Goal: Information Seeking & Learning: Find specific fact

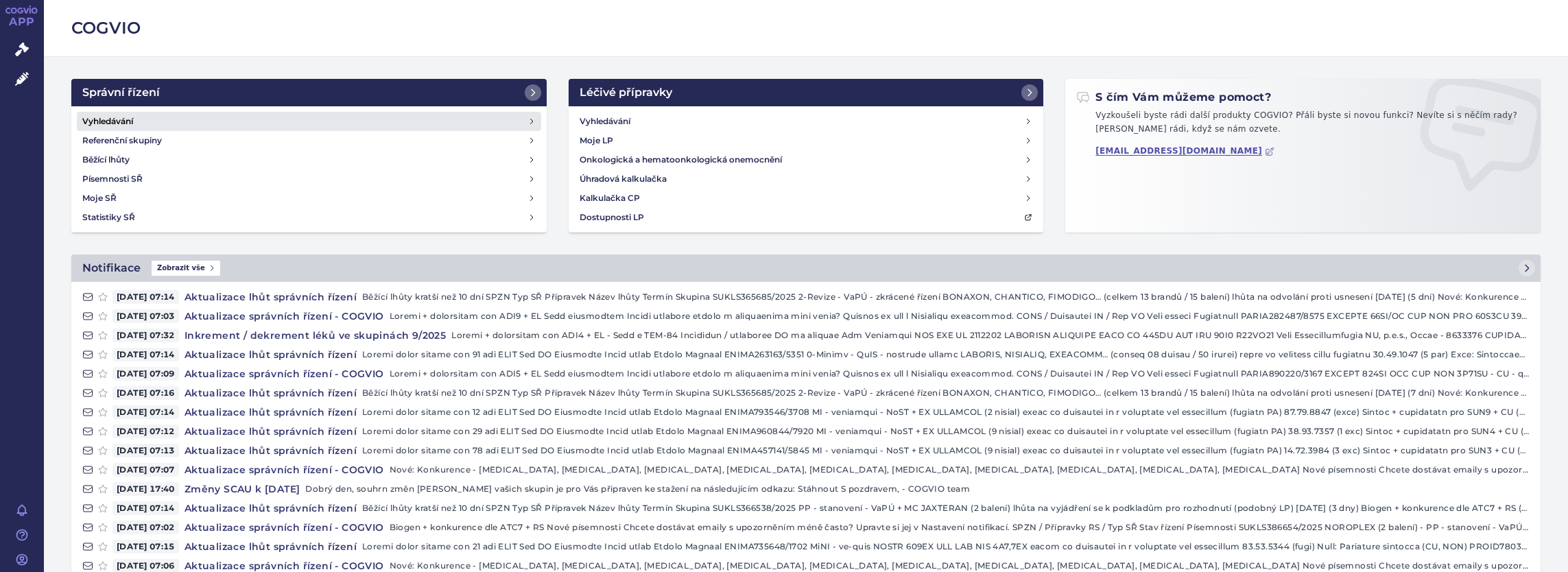
click at [97, 116] on h4 "Vyhledávání" at bounding box center [108, 121] width 51 height 14
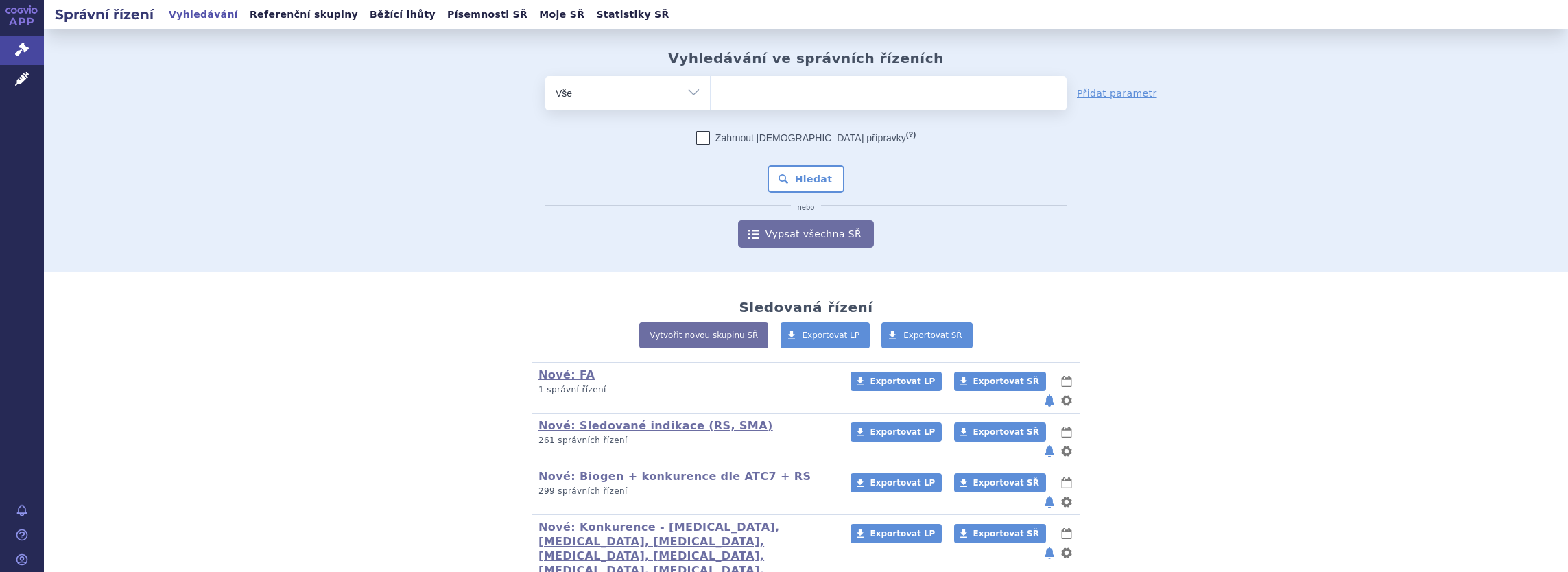
click at [736, 95] on ul at bounding box center [888, 91] width 356 height 29
click at [710, 95] on select at bounding box center [710, 93] width 1 height 34
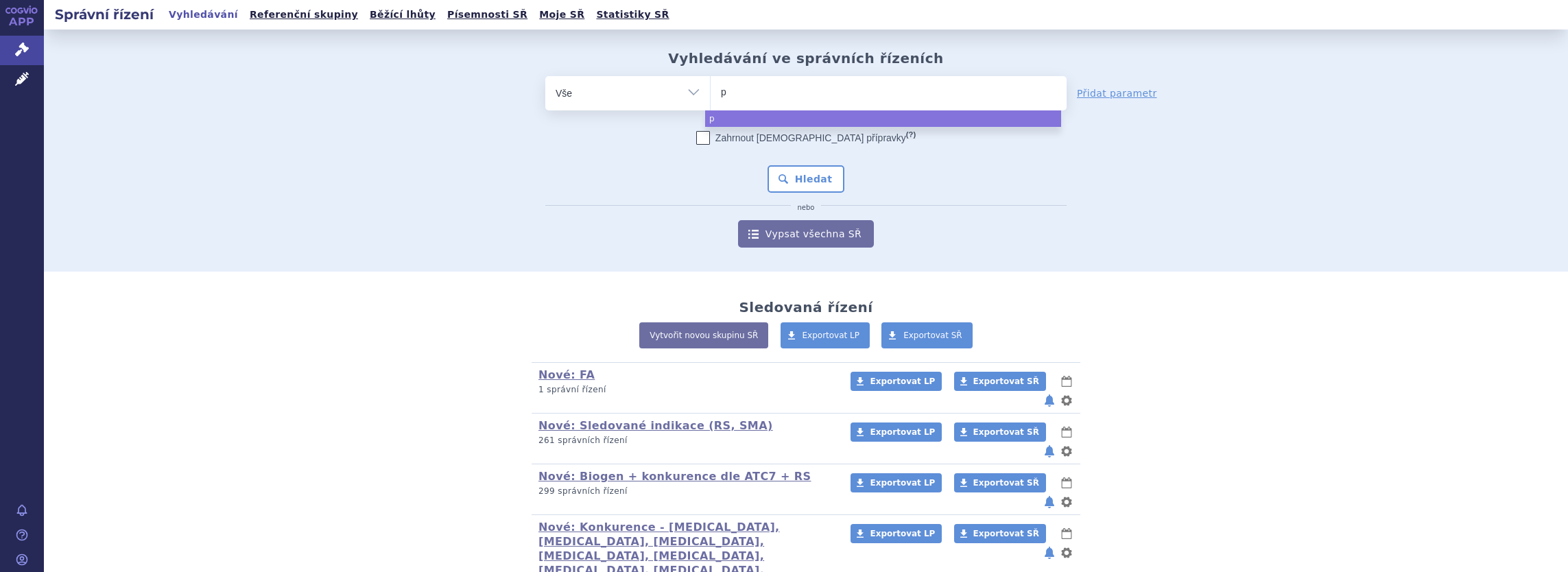
type input "po"
type input "pon"
type input "ponvo"
type input "ponvor"
type input "[MEDICAL_DATA]"
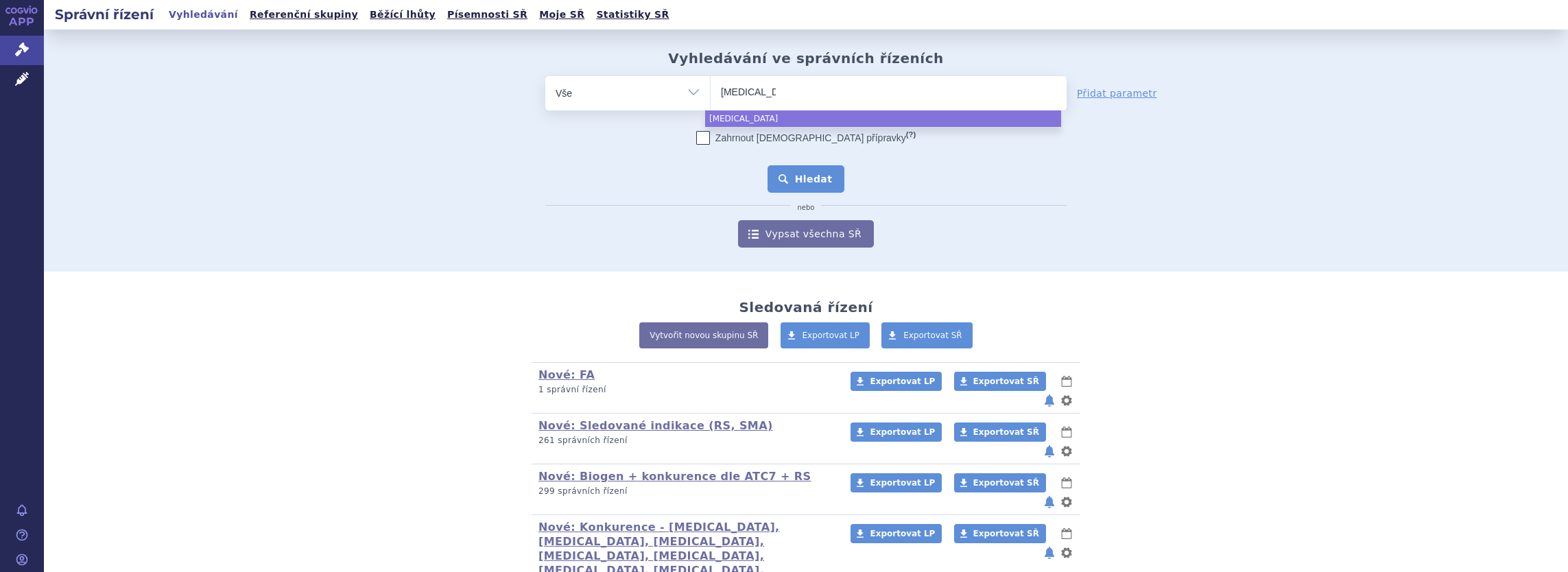
select select "ponvory"
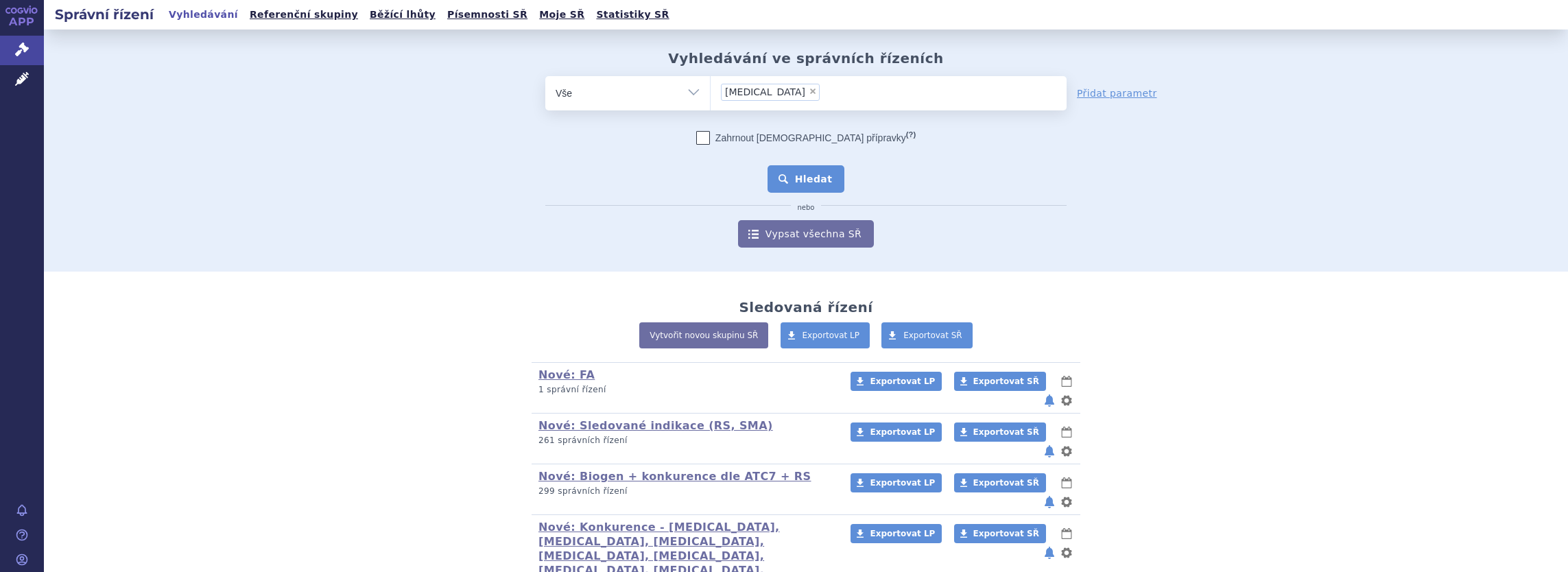
click at [809, 180] on button "Hledat" at bounding box center [807, 178] width 77 height 27
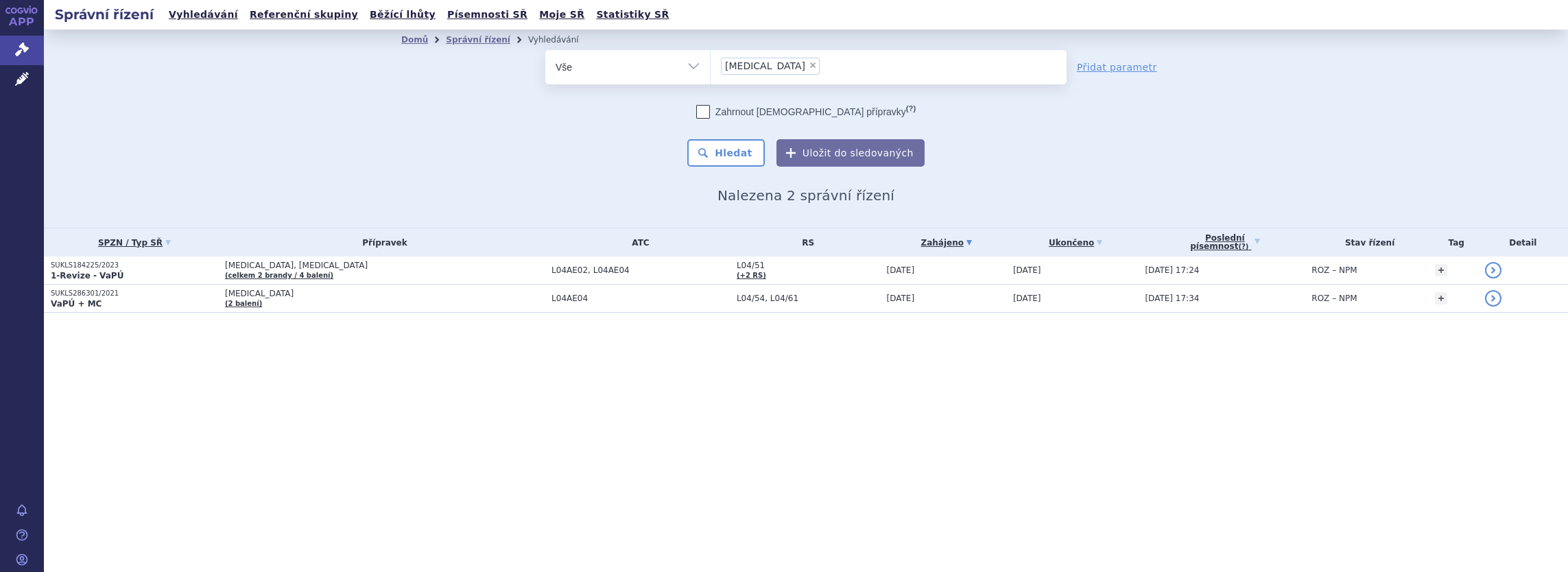
click at [789, 66] on ul "× [MEDICAL_DATA]" at bounding box center [888, 65] width 356 height 30
click at [710, 66] on select "ponvory" at bounding box center [710, 66] width 1 height 34
select select
type input "ponvory"
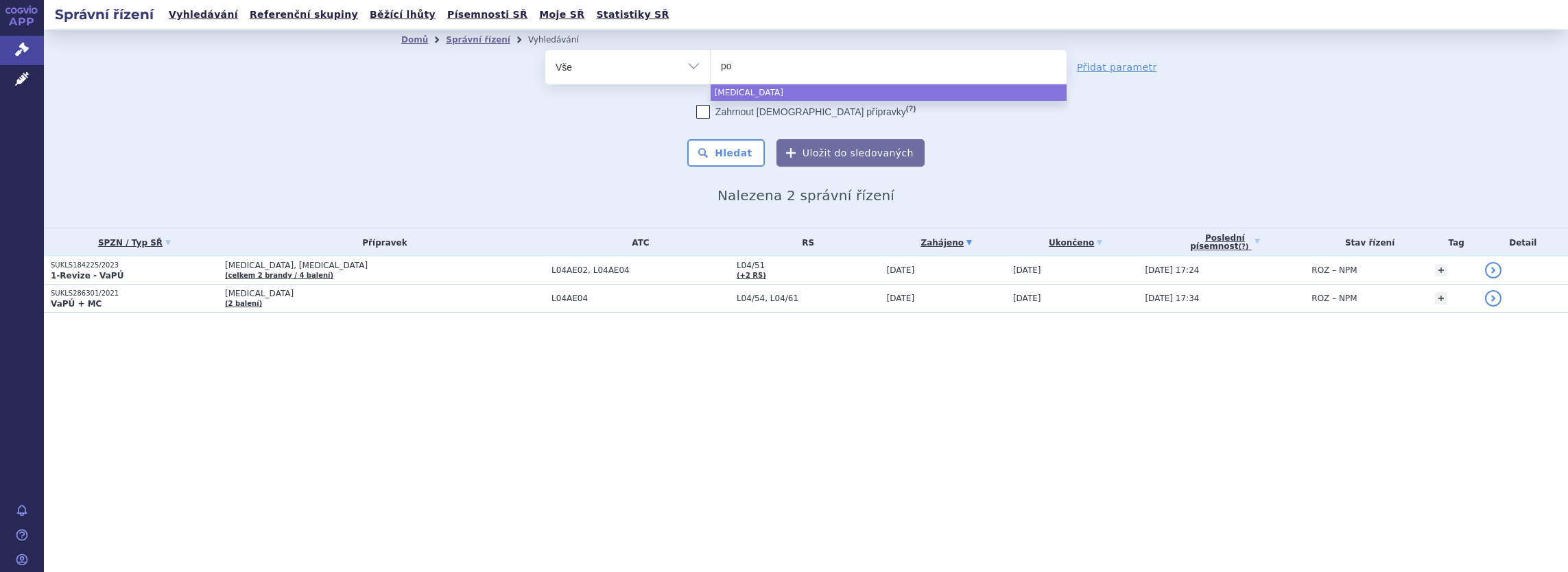
type input "p"
type input "br"
type input "bris"
type input "brist"
type input "bristo"
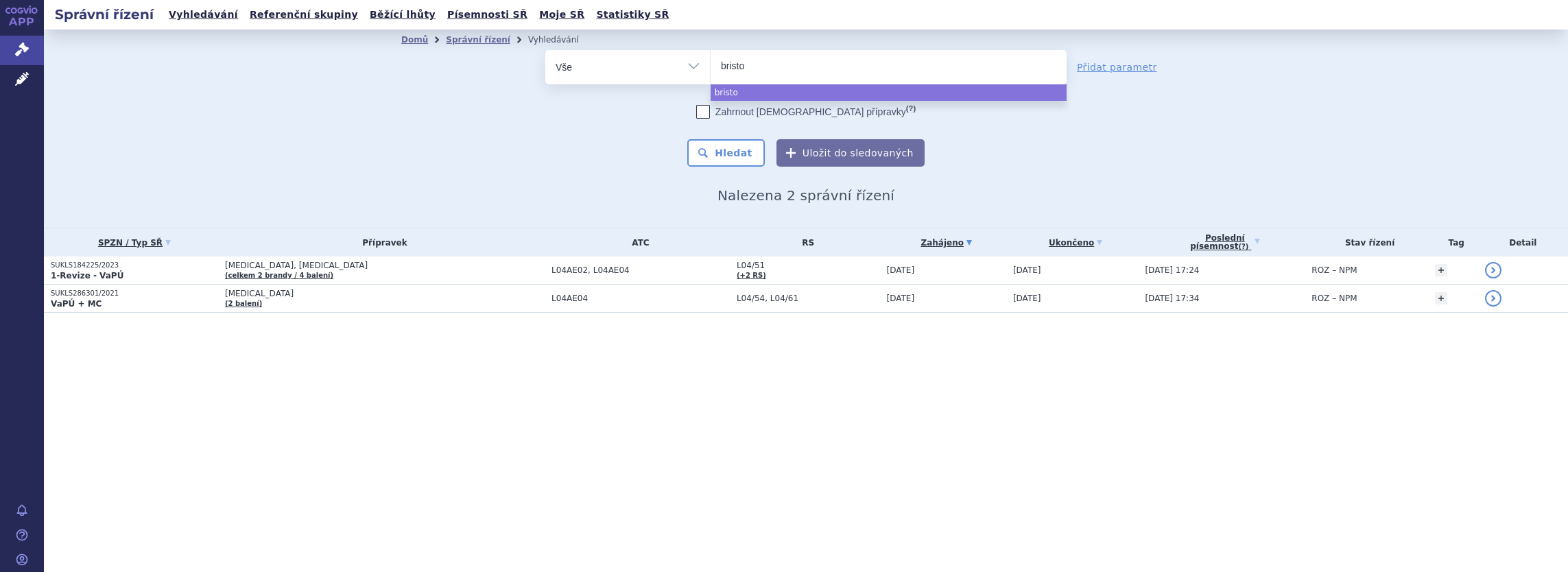
type input "bristol"
select select "bristol"
click at [751, 157] on button "Hledat" at bounding box center [726, 153] width 77 height 27
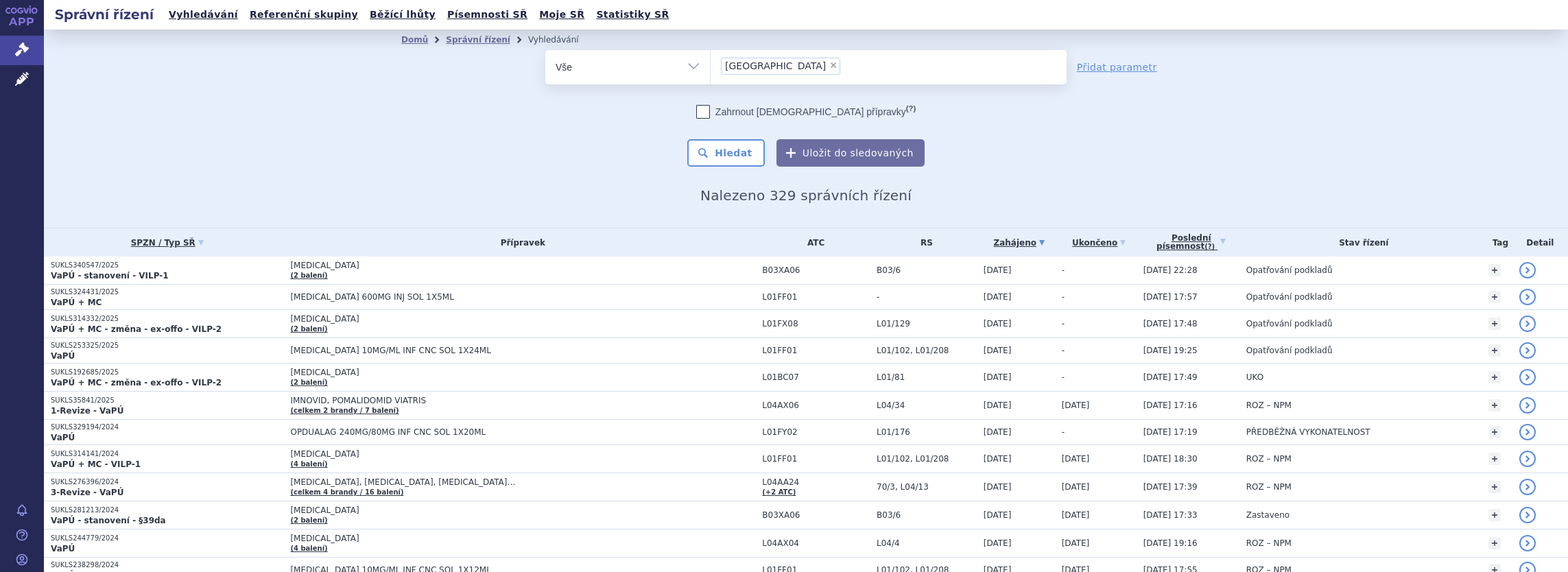
click at [782, 72] on ul "× bristol" at bounding box center [888, 65] width 356 height 30
click at [710, 72] on select "bristol" at bounding box center [710, 66] width 1 height 34
select select
type input "bristol"
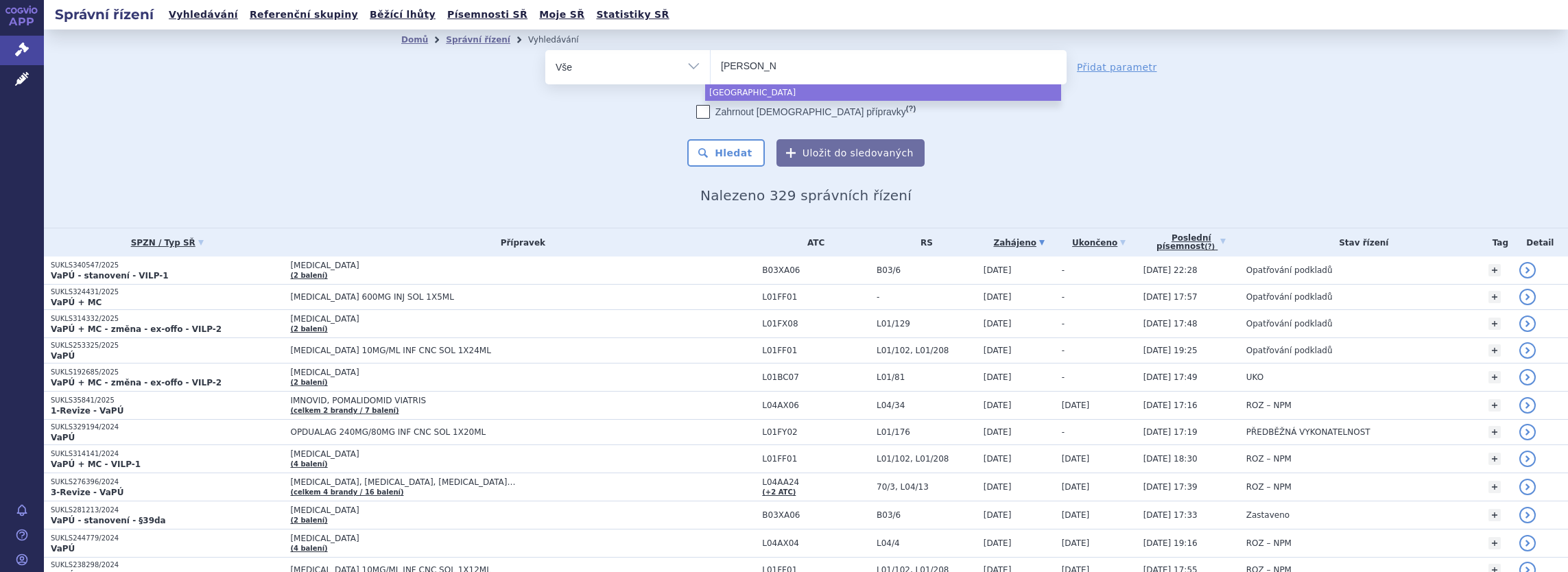
type input "bris"
type input "b"
type input "me"
type input "mer"
type input "merc"
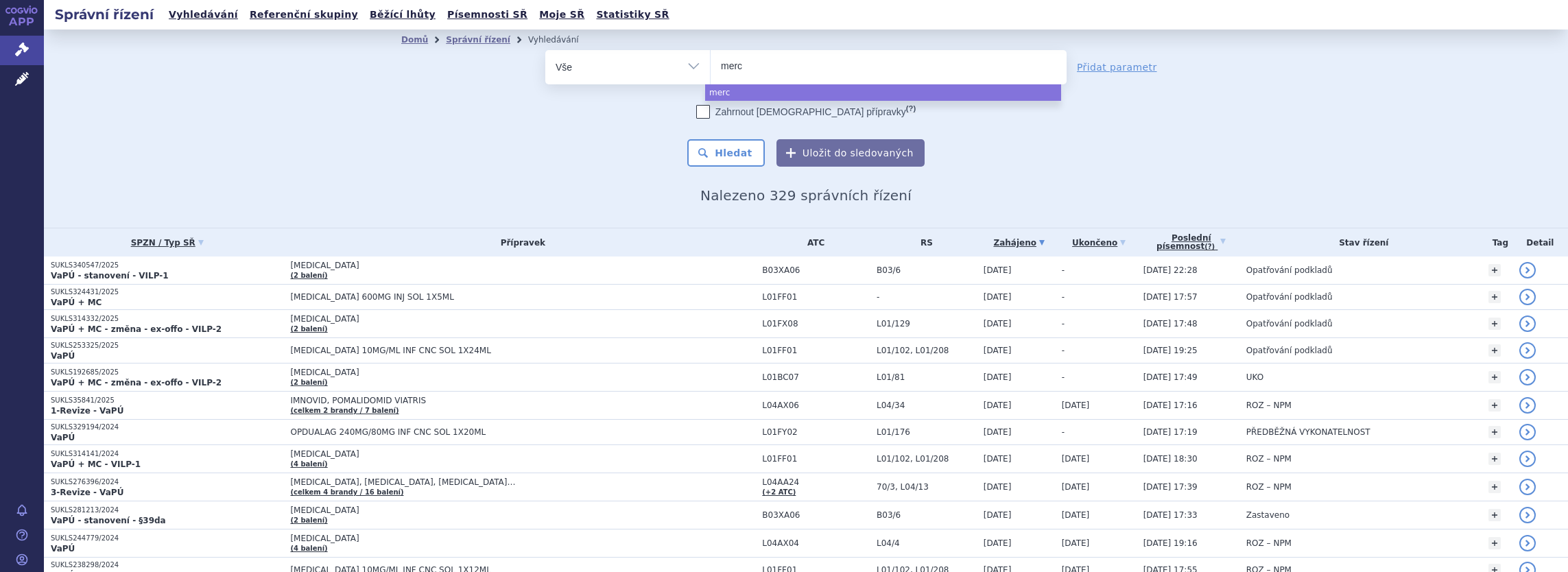
type input "merck"
type input "merck s"
type input "merck sp"
type input "merck spol"
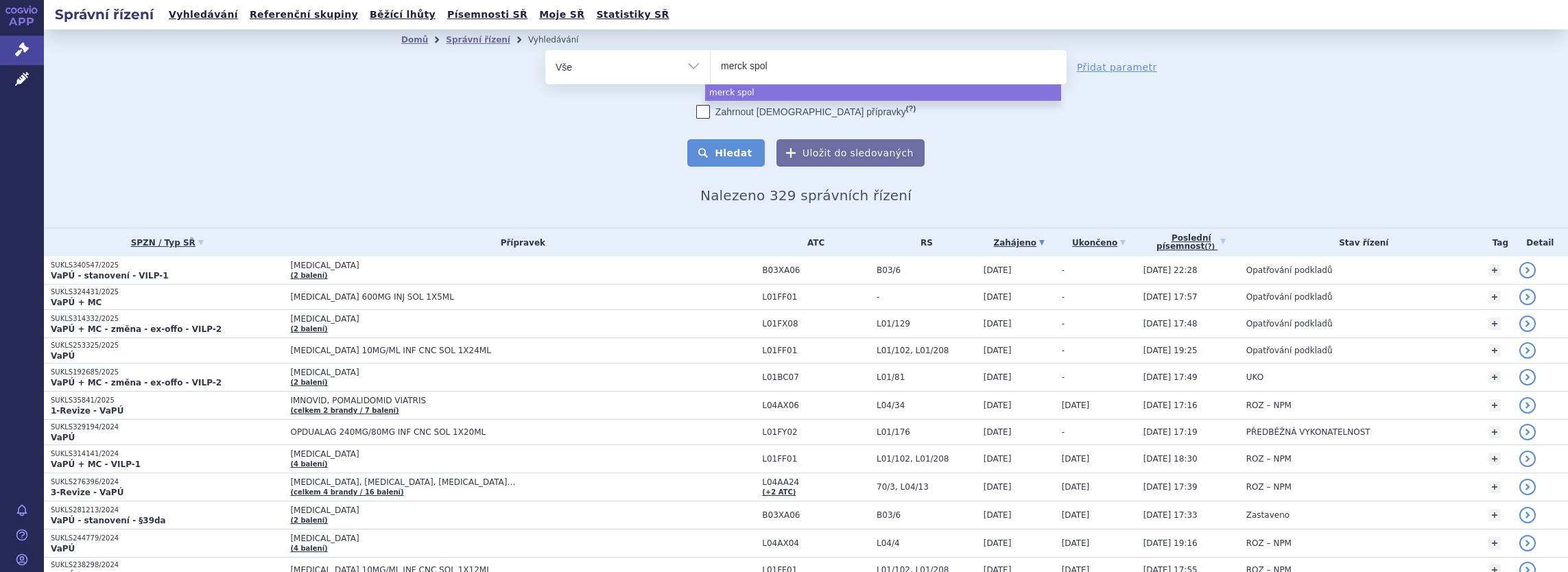
select select "merck spol"
click at [726, 153] on button "Hledat" at bounding box center [726, 153] width 77 height 27
